Goal: Transaction & Acquisition: Register for event/course

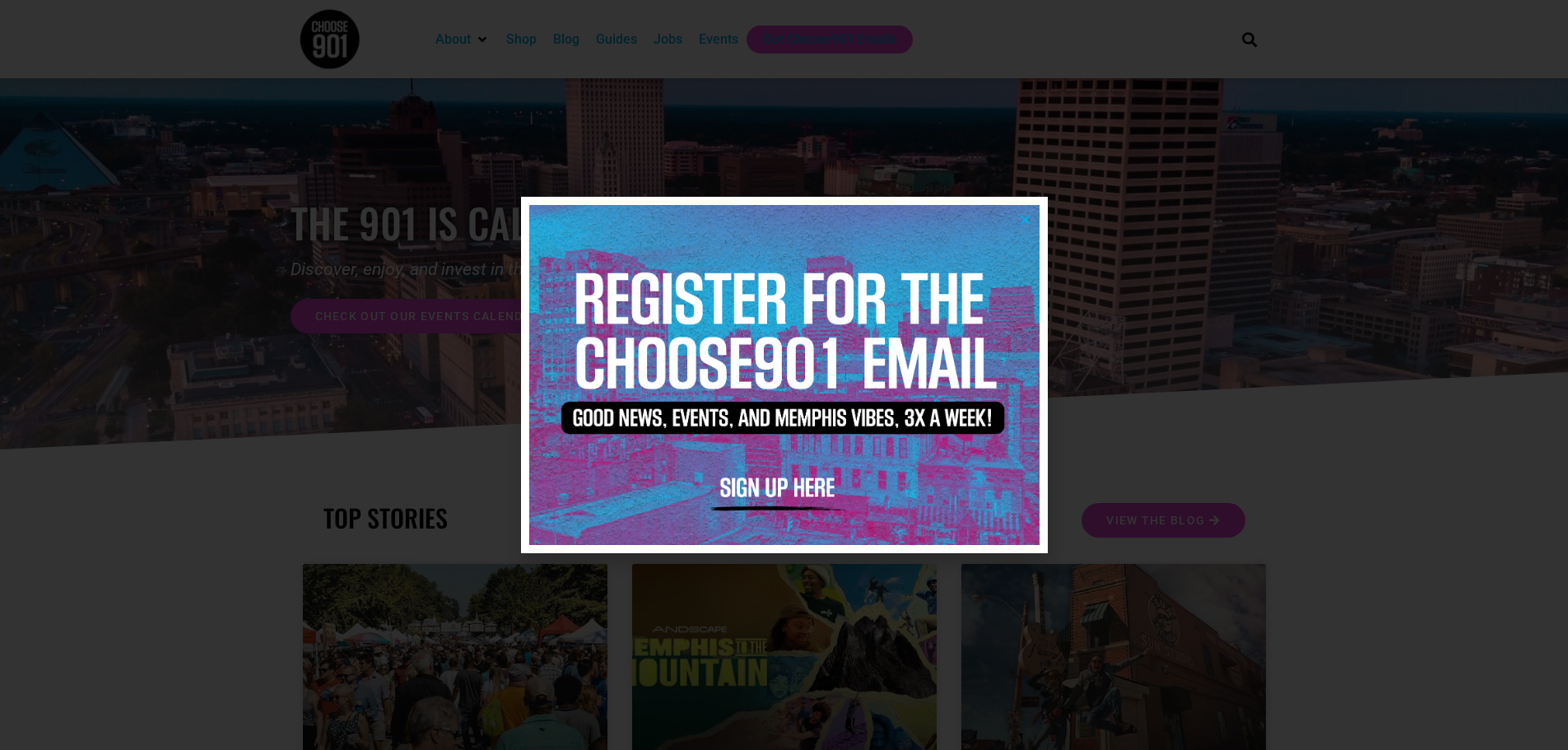
click at [1022, 223] on icon "Close" at bounding box center [1024, 219] width 12 height 12
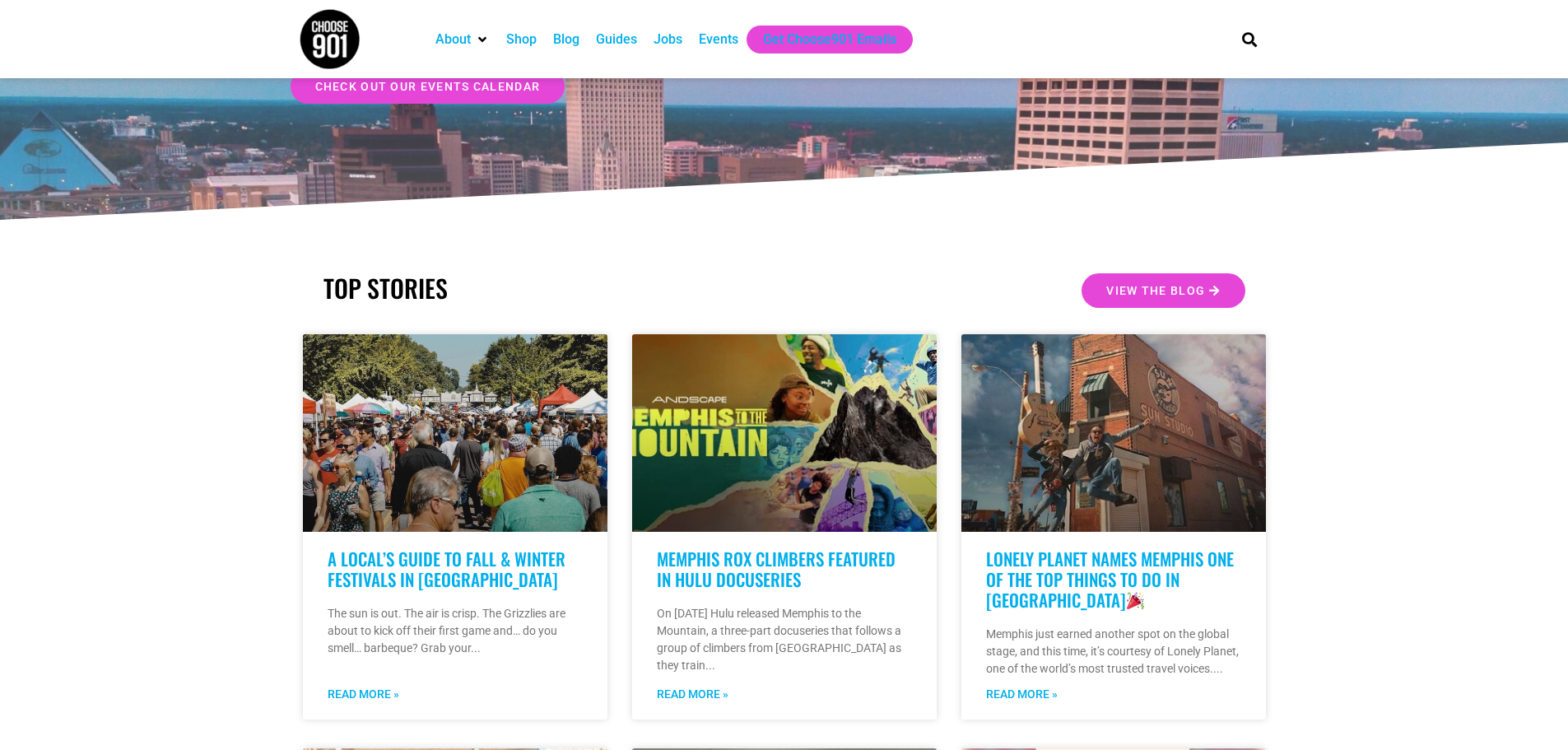
scroll to position [82, 0]
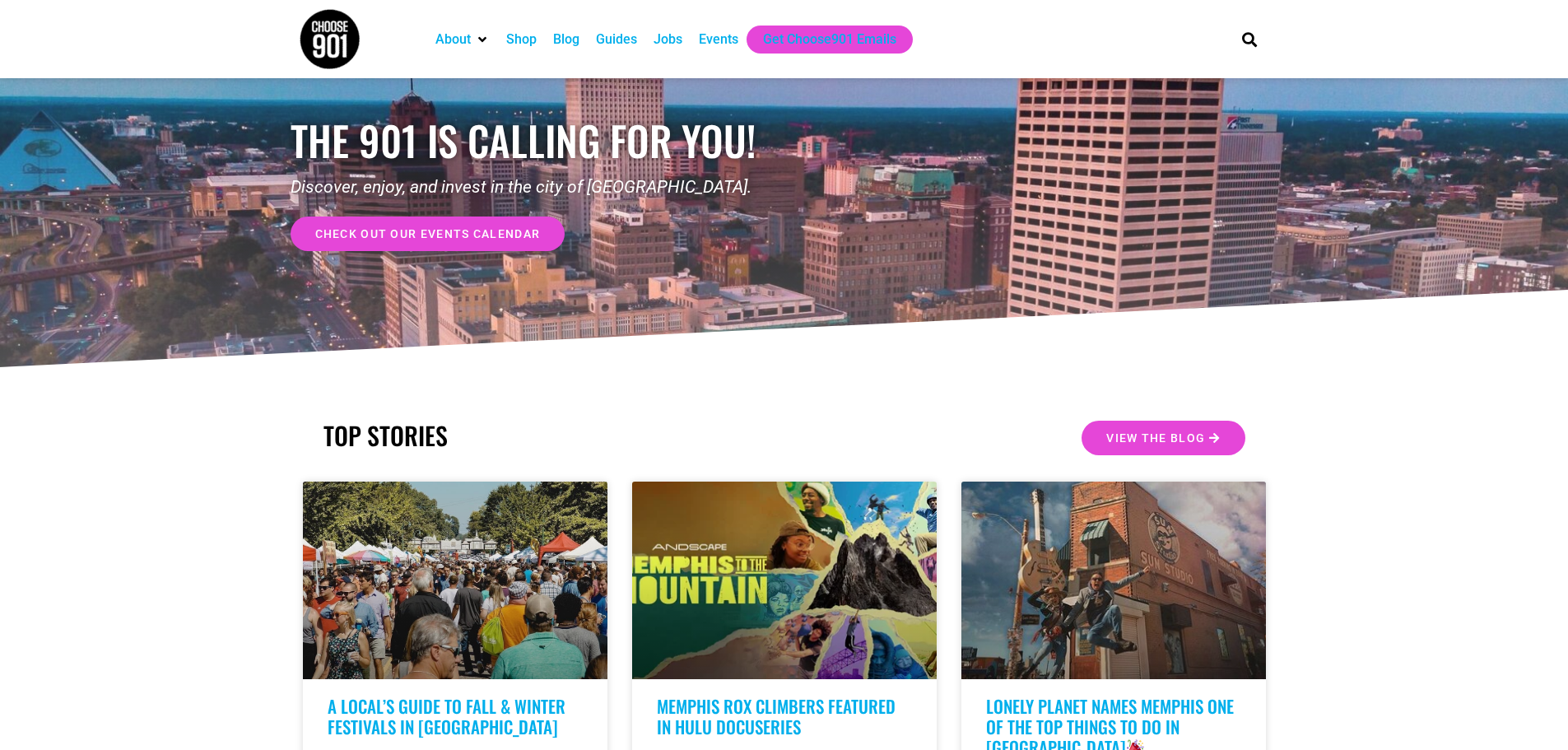
click at [715, 32] on div "Events" at bounding box center [718, 39] width 39 height 20
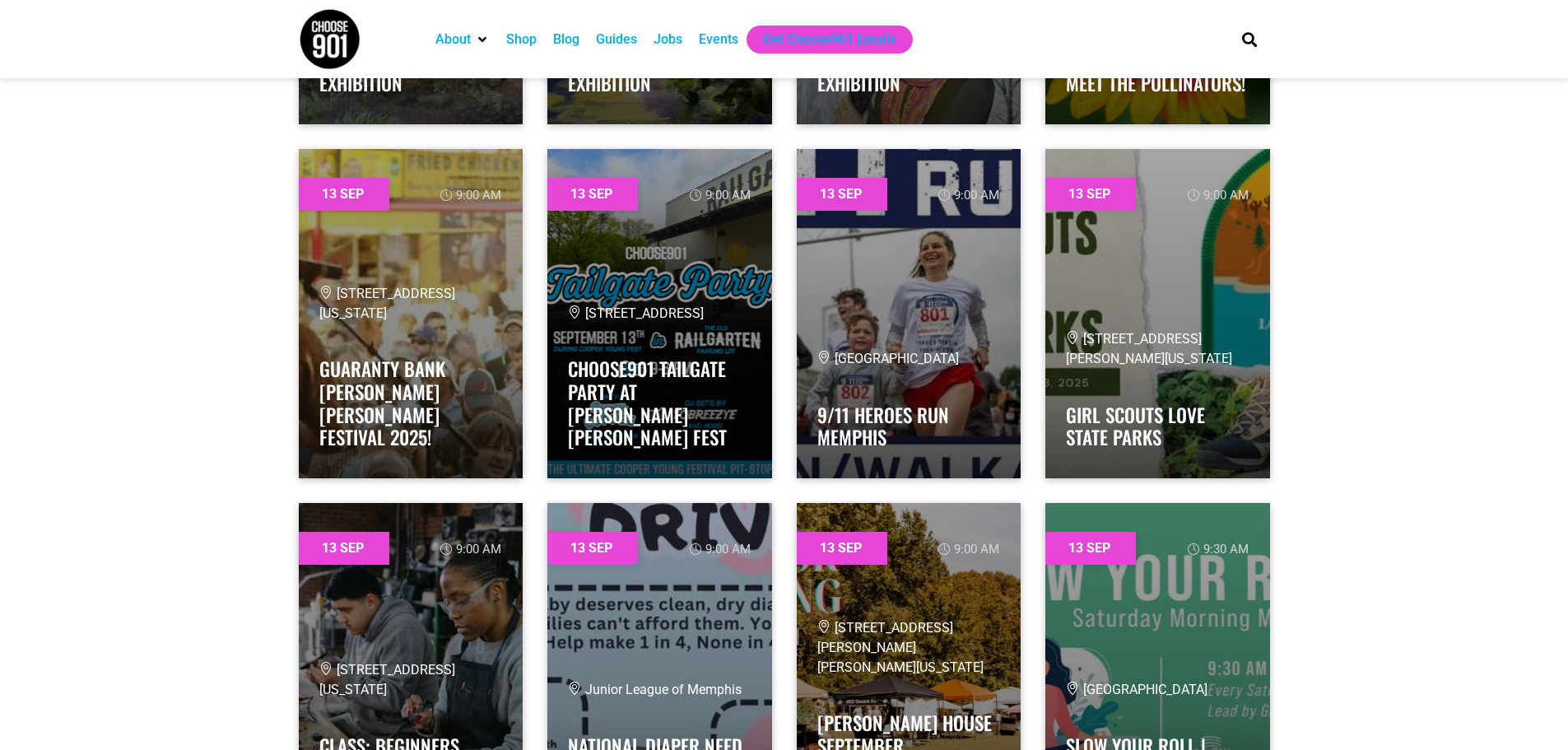
scroll to position [7656, 0]
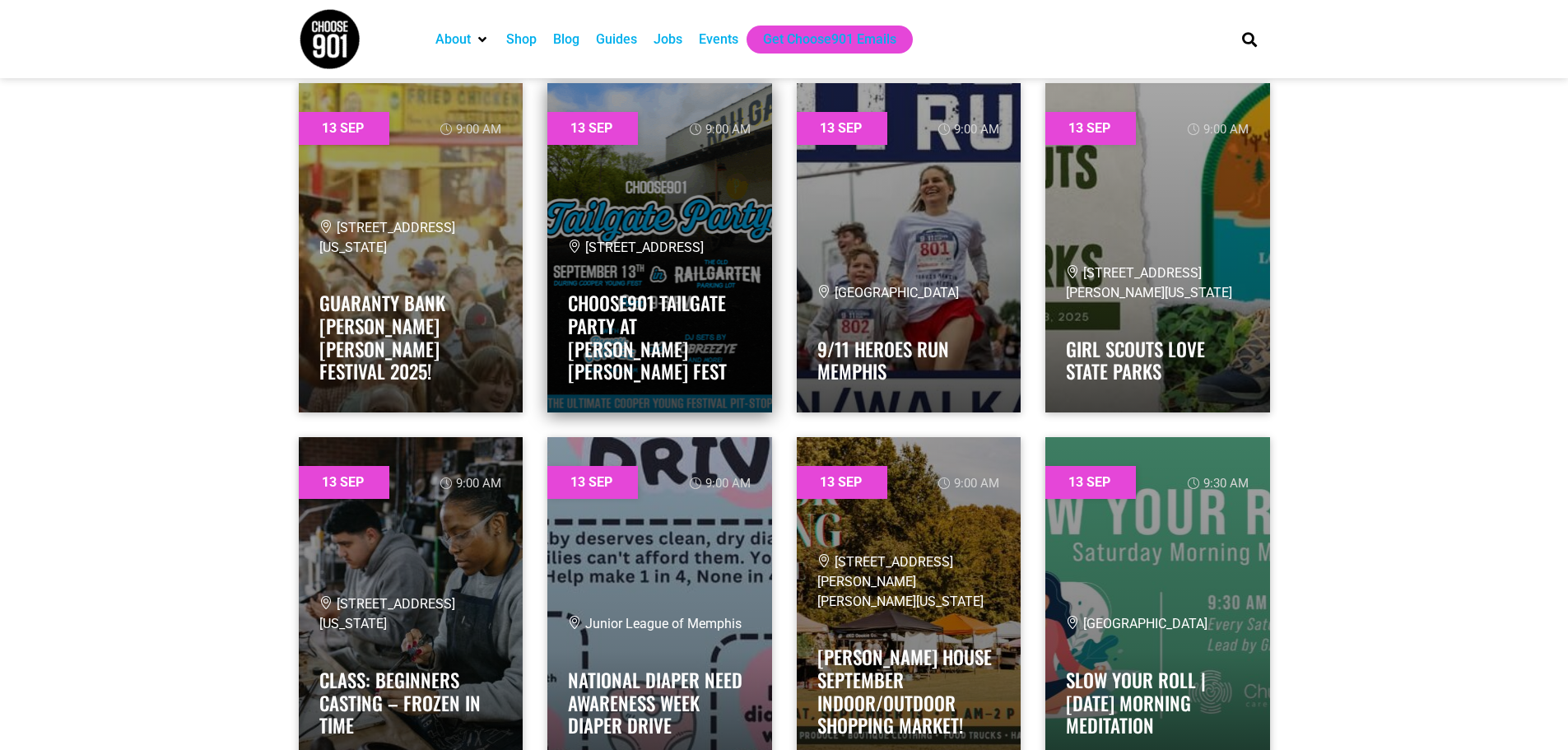
click at [607, 311] on h4 "Choose901 Tailgate Party at [PERSON_NAME] [PERSON_NAME] Fest" at bounding box center [658, 332] width 183 height 100
